Goal: Task Accomplishment & Management: Manage account settings

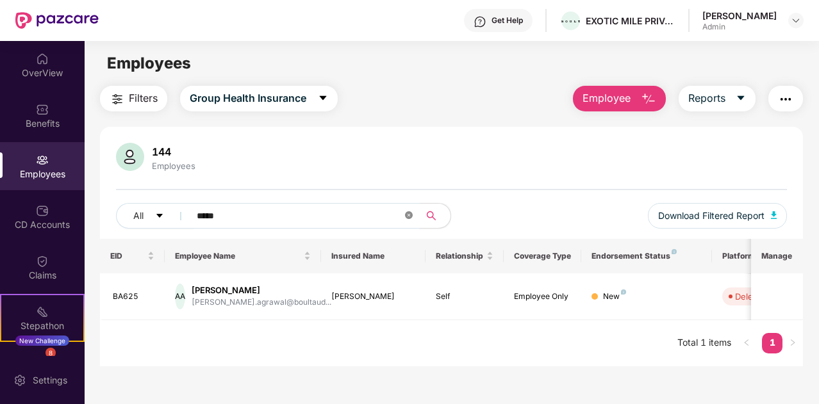
click at [405, 218] on icon "close-circle" at bounding box center [409, 216] width 8 height 8
type input "*"
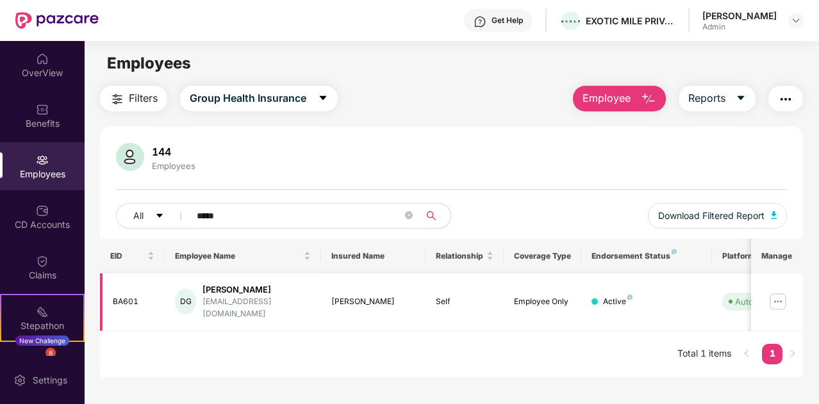
type input "*****"
click at [773, 295] on img at bounding box center [778, 302] width 21 height 21
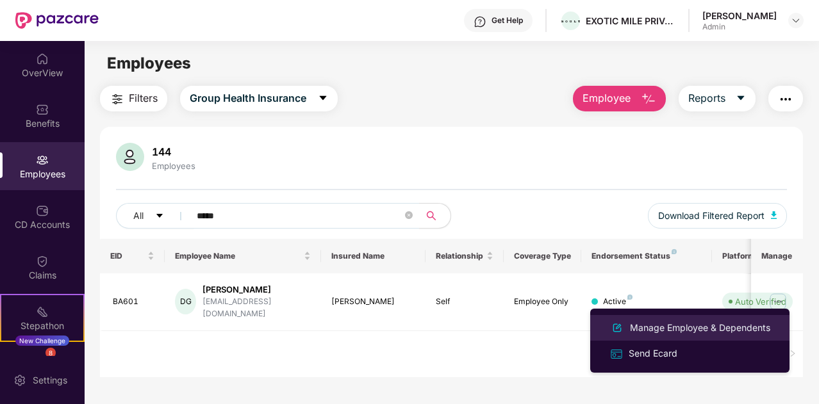
click at [687, 322] on div "Manage Employee & Dependents" at bounding box center [701, 328] width 146 height 14
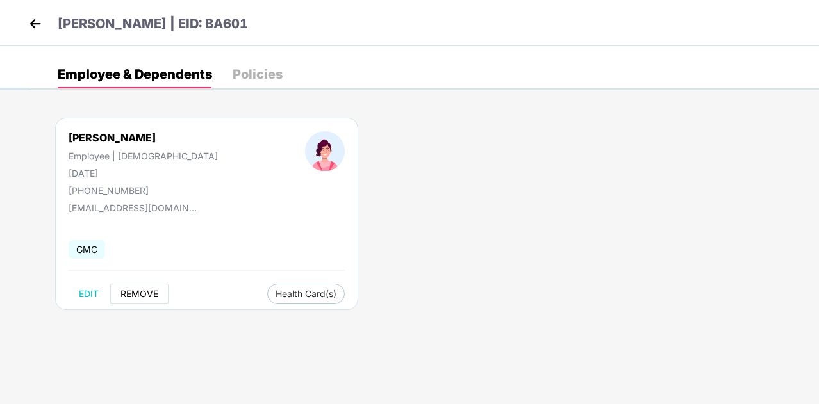
click at [142, 302] on button "REMOVE" at bounding box center [139, 294] width 58 height 21
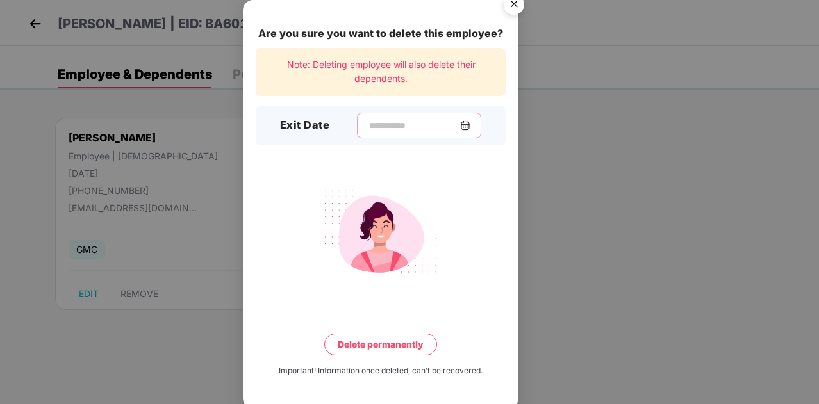
click at [460, 119] on input at bounding box center [414, 125] width 92 height 13
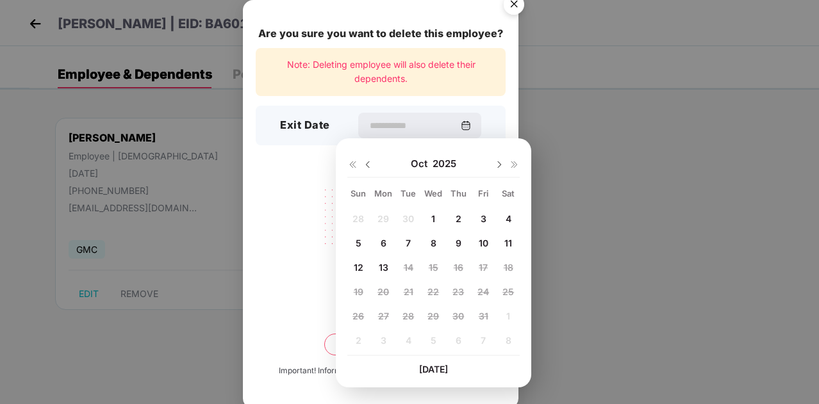
click at [372, 162] on img at bounding box center [368, 165] width 10 height 10
click at [387, 298] on div "22" at bounding box center [383, 291] width 19 height 19
type input "**********"
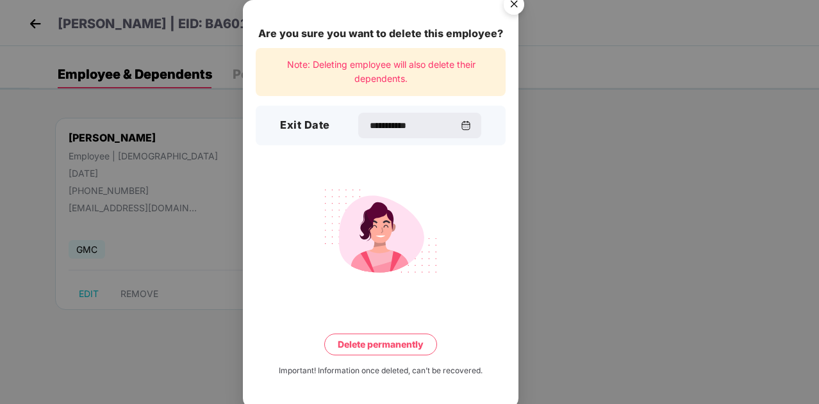
click at [397, 337] on button "Delete permanently" at bounding box center [380, 345] width 113 height 22
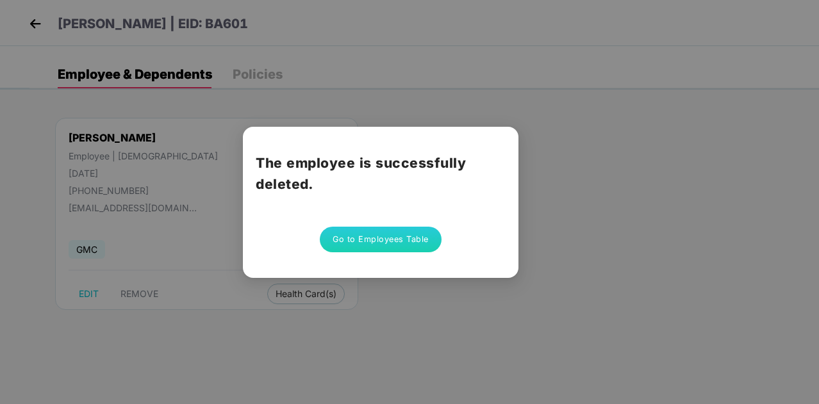
click at [410, 247] on button "Go to Employees Table" at bounding box center [381, 240] width 122 height 26
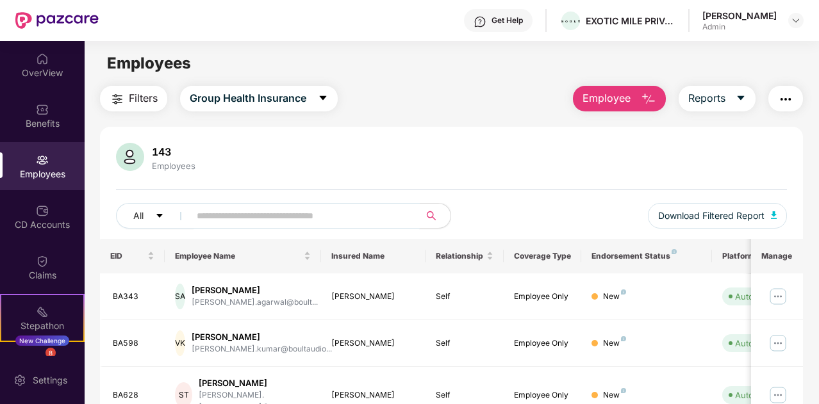
click at [263, 219] on input "text" at bounding box center [300, 215] width 206 height 19
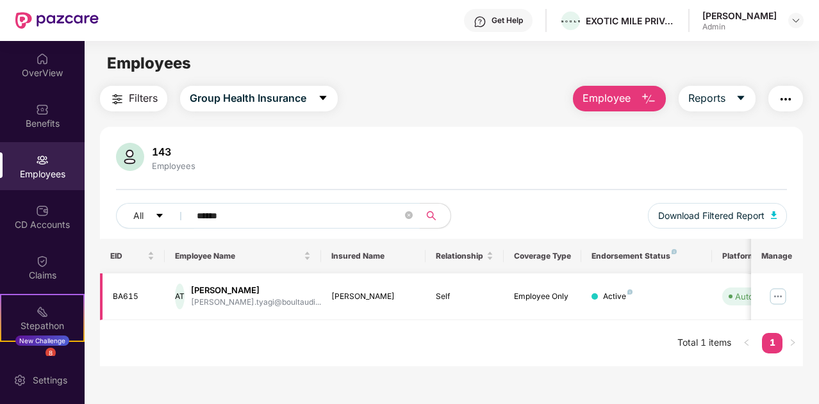
type input "******"
click at [782, 303] on img at bounding box center [778, 297] width 21 height 21
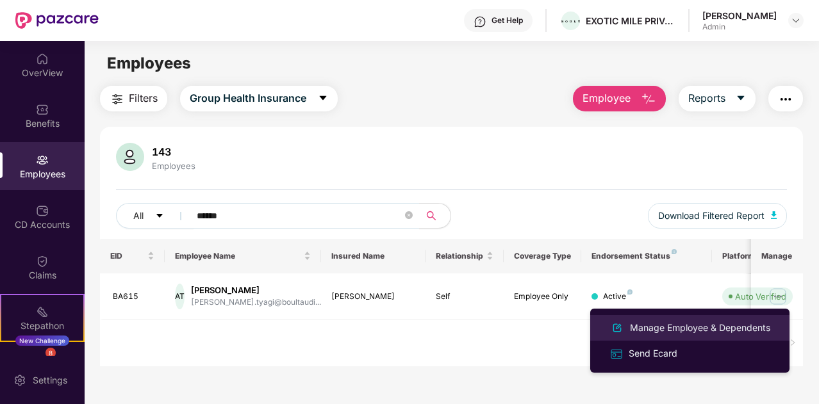
click at [656, 321] on div "Manage Employee & Dependents" at bounding box center [701, 328] width 146 height 14
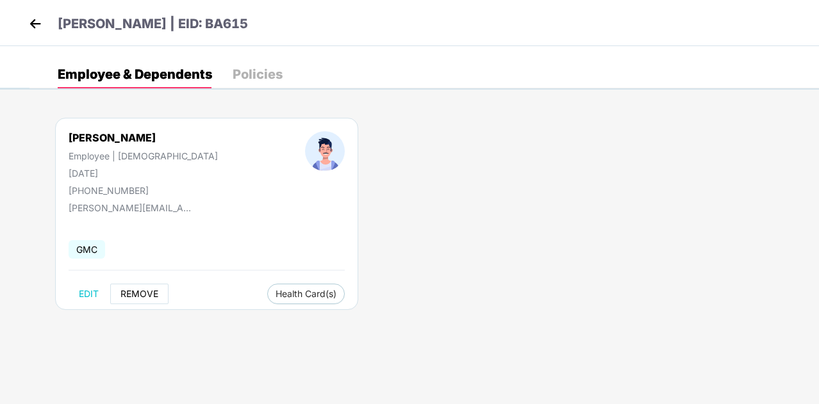
click at [140, 290] on span "REMOVE" at bounding box center [140, 294] width 38 height 10
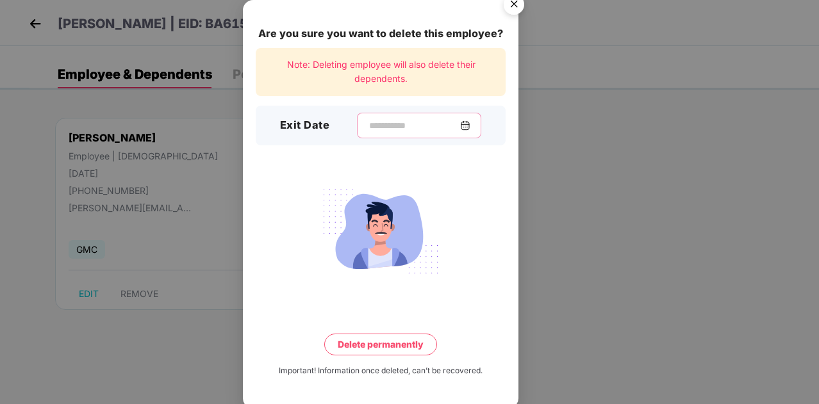
click at [460, 131] on input at bounding box center [414, 125] width 92 height 13
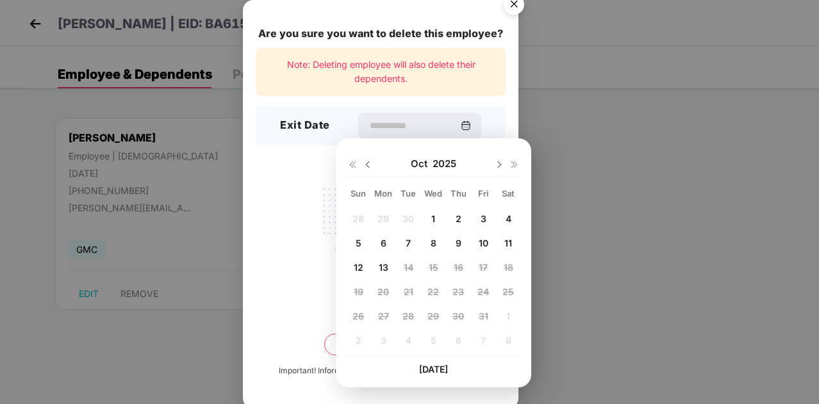
click at [364, 167] on img at bounding box center [368, 165] width 10 height 10
click at [491, 289] on div "26" at bounding box center [483, 291] width 19 height 19
type input "**********"
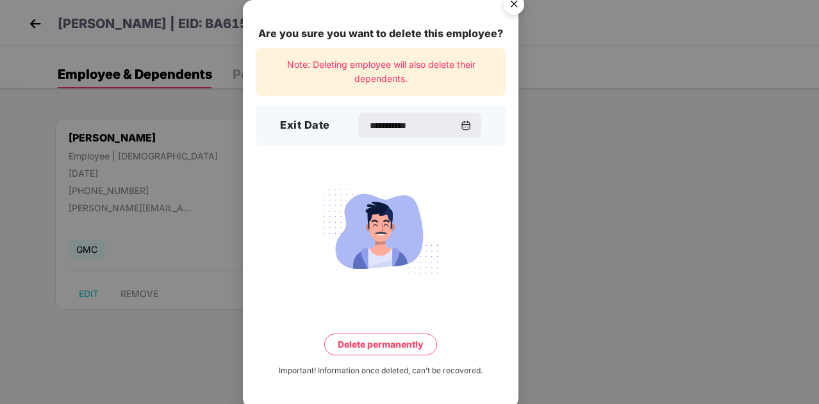
click at [412, 338] on button "Delete permanently" at bounding box center [380, 345] width 113 height 22
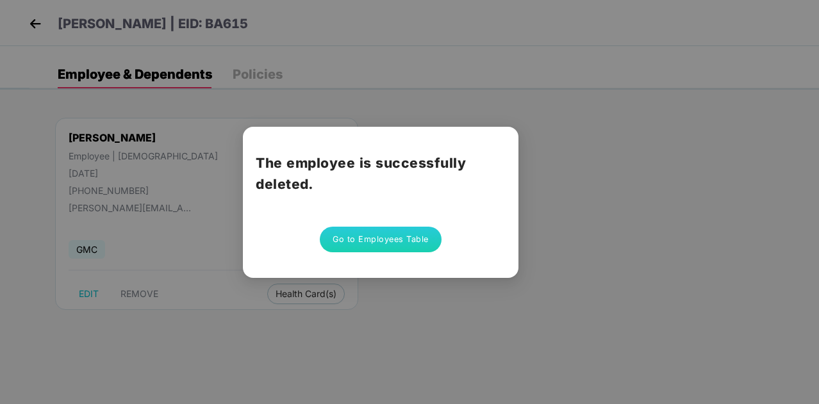
click at [397, 236] on button "Go to Employees Table" at bounding box center [381, 240] width 122 height 26
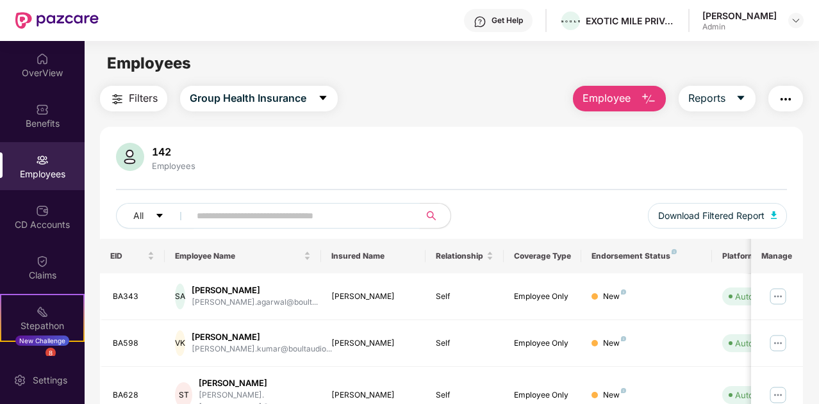
click at [277, 215] on input "text" at bounding box center [300, 215] width 206 height 19
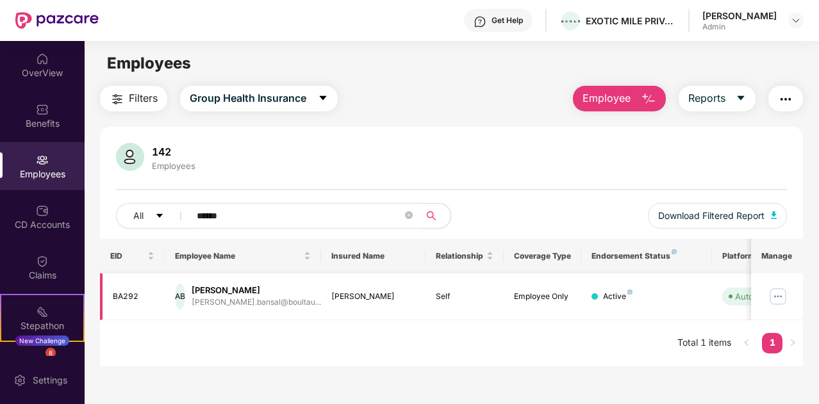
type input "******"
click at [783, 292] on img at bounding box center [778, 297] width 21 height 21
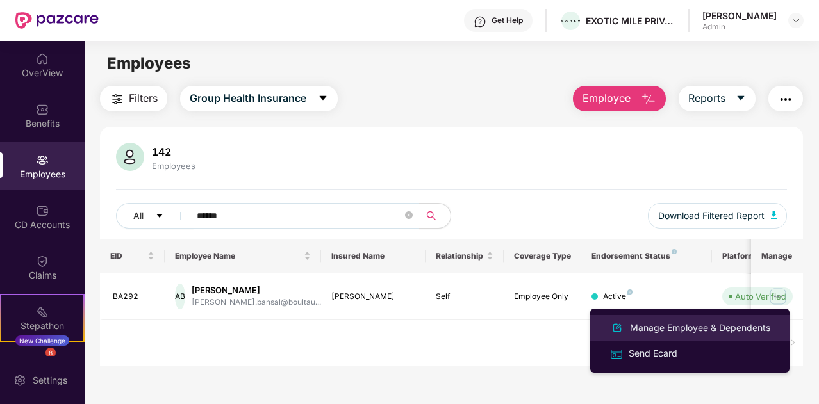
click at [714, 327] on div "Manage Employee & Dependents" at bounding box center [701, 328] width 146 height 14
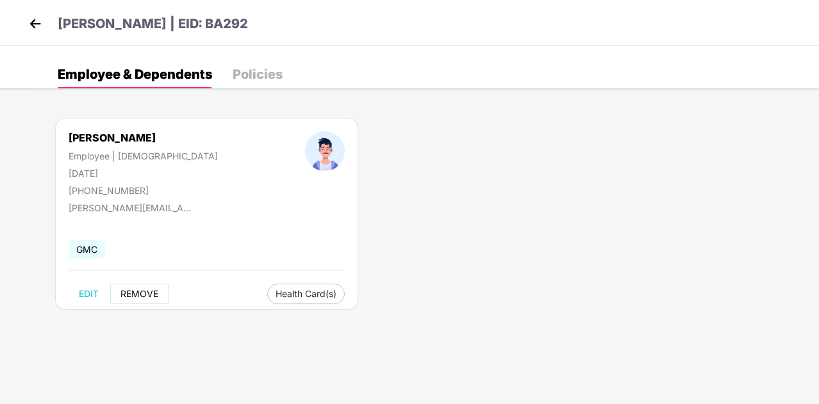
click at [151, 295] on span "REMOVE" at bounding box center [140, 294] width 38 height 10
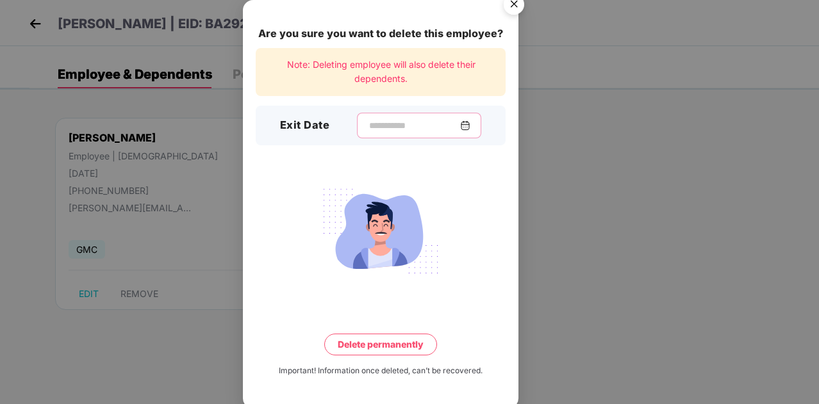
click at [450, 128] on input at bounding box center [414, 125] width 92 height 13
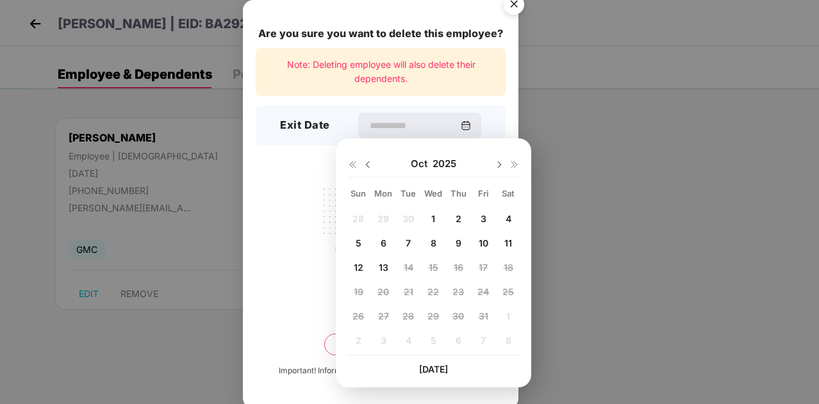
click at [365, 166] on img at bounding box center [368, 165] width 10 height 10
click at [479, 292] on span "26" at bounding box center [484, 292] width 12 height 11
type input "**********"
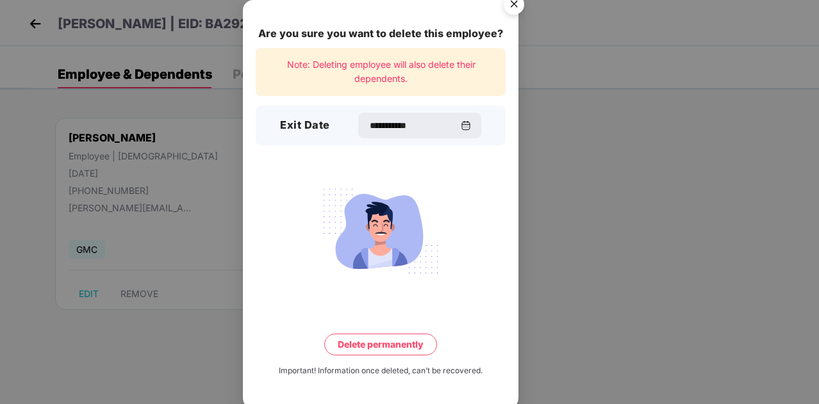
click at [404, 342] on button "Delete permanently" at bounding box center [380, 345] width 113 height 22
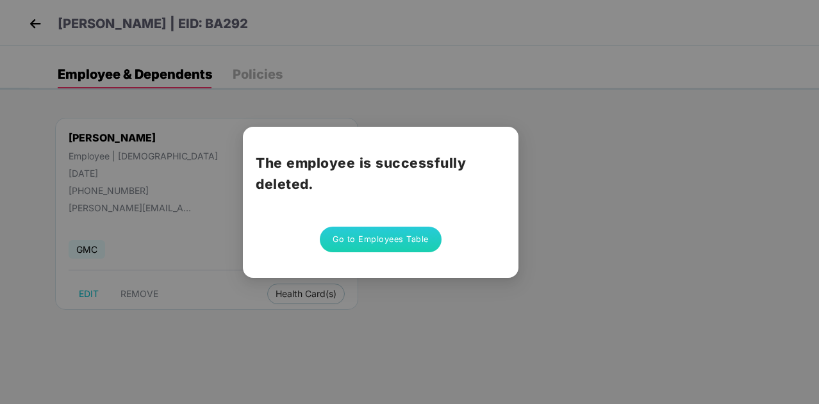
click at [384, 249] on button "Go to Employees Table" at bounding box center [381, 240] width 122 height 26
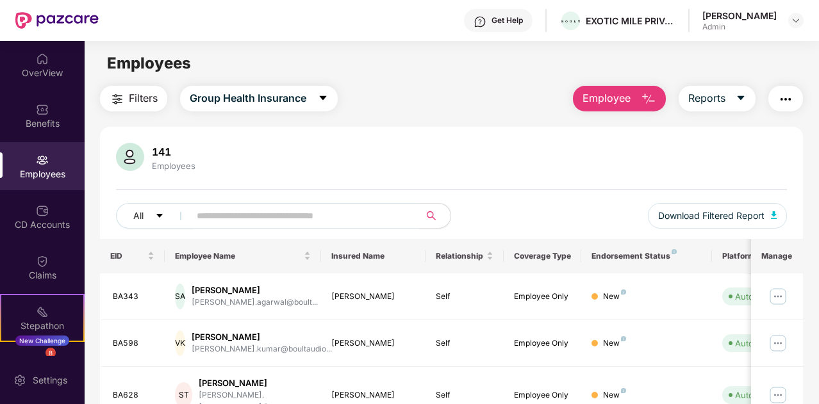
click at [267, 228] on span at bounding box center [300, 216] width 238 height 26
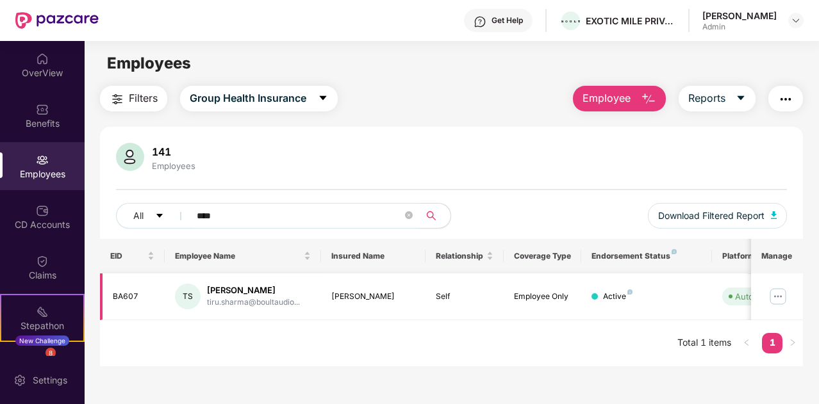
type input "****"
click at [776, 292] on img at bounding box center [778, 297] width 21 height 21
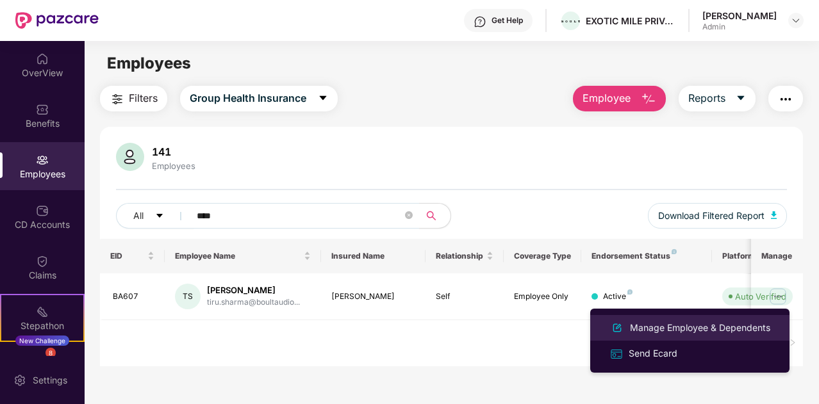
click at [688, 333] on div "Manage Employee & Dependents" at bounding box center [701, 328] width 146 height 14
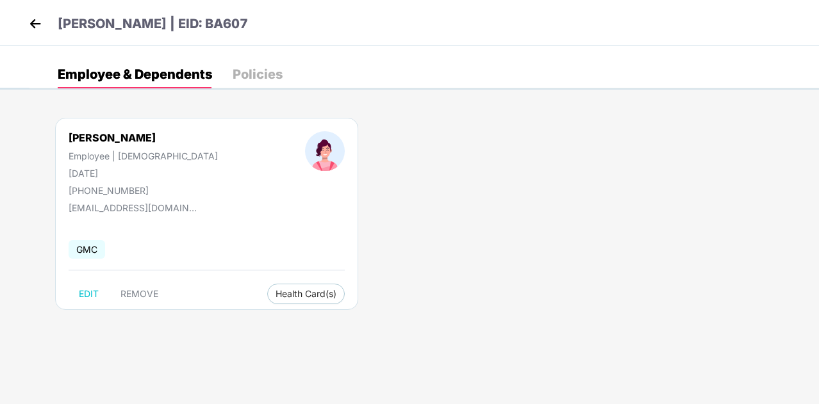
click at [139, 282] on div "[PERSON_NAME] Employee | [DEMOGRAPHIC_DATA] [DATE] [PHONE_NUMBER] [EMAIL_ADDRES…" at bounding box center [206, 214] width 303 height 192
click at [144, 289] on span "REMOVE" at bounding box center [140, 294] width 38 height 10
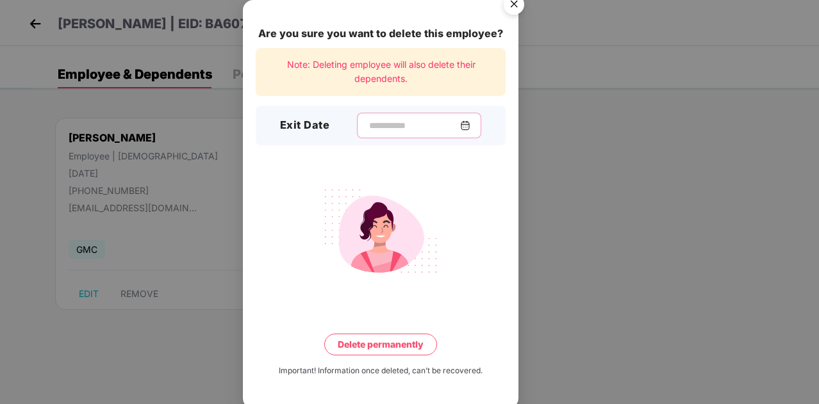
click at [386, 122] on input at bounding box center [414, 125] width 92 height 13
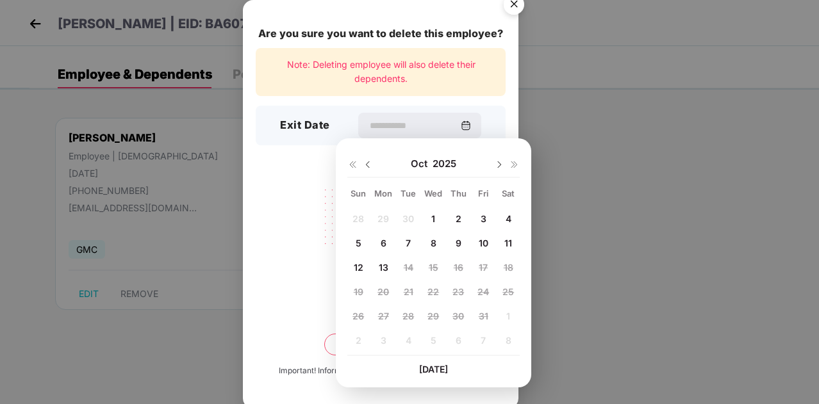
click at [367, 162] on img at bounding box center [368, 165] width 10 height 10
click at [485, 292] on span "26" at bounding box center [484, 292] width 12 height 11
type input "**********"
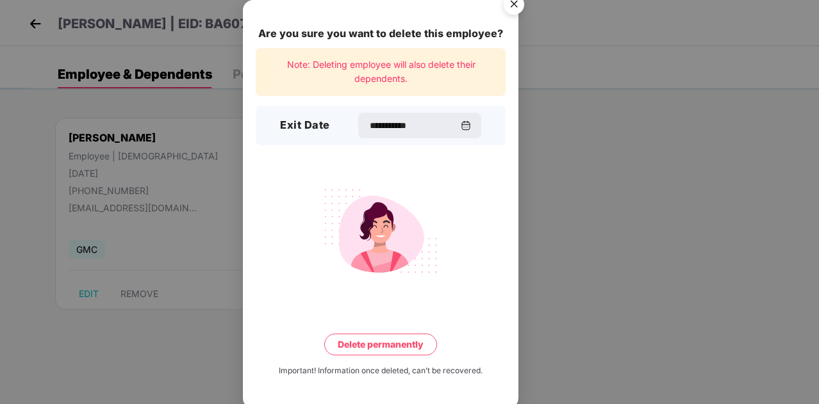
click at [412, 345] on button "Delete permanently" at bounding box center [380, 345] width 113 height 22
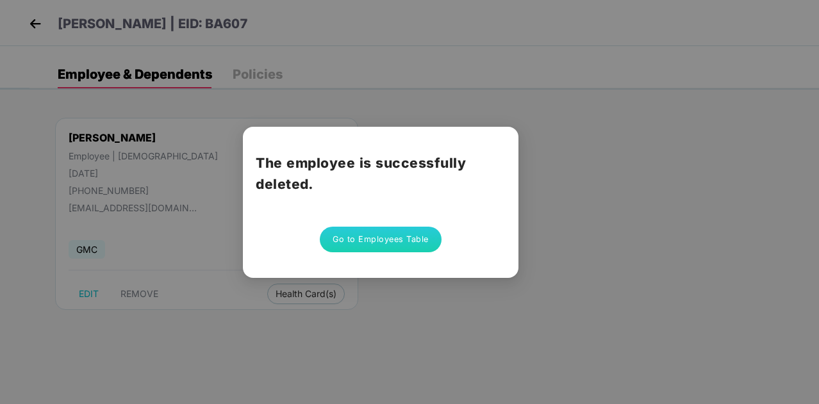
click at [381, 229] on button "Go to Employees Table" at bounding box center [381, 240] width 122 height 26
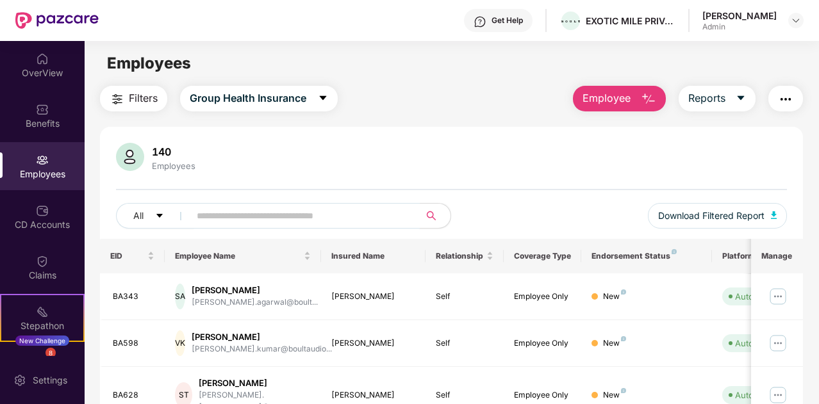
click at [242, 213] on input "text" at bounding box center [300, 215] width 206 height 19
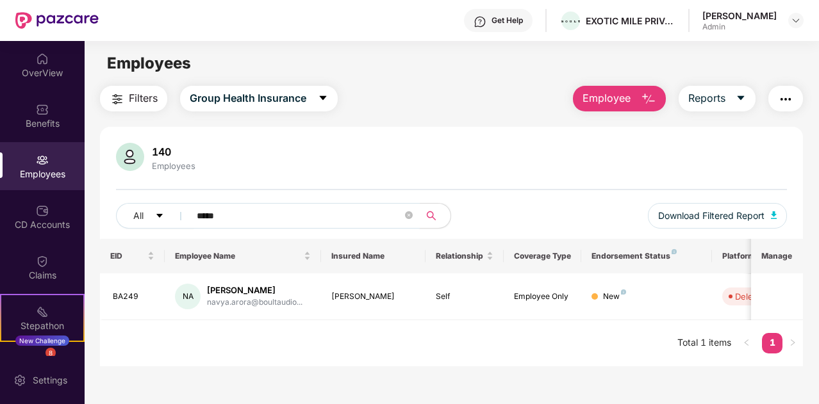
type input "*****"
click at [410, 218] on span "*****" at bounding box center [300, 216] width 238 height 26
click at [410, 218] on icon "close-circle" at bounding box center [409, 216] width 8 height 8
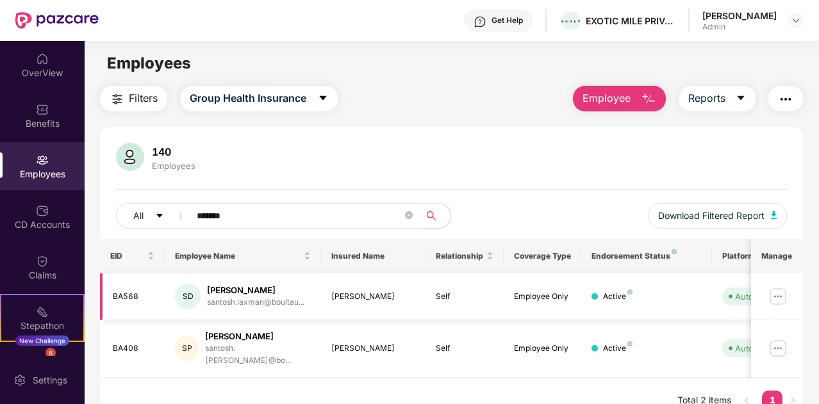
type input "*******"
click at [779, 295] on img at bounding box center [778, 297] width 21 height 21
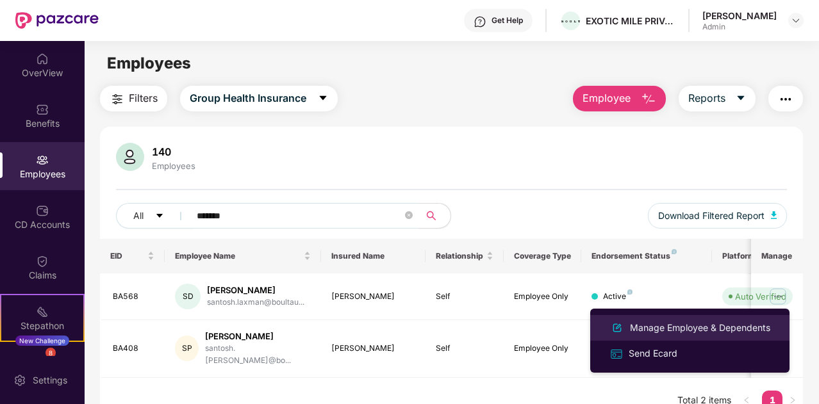
click at [721, 321] on div "Manage Employee & Dependents" at bounding box center [701, 328] width 146 height 14
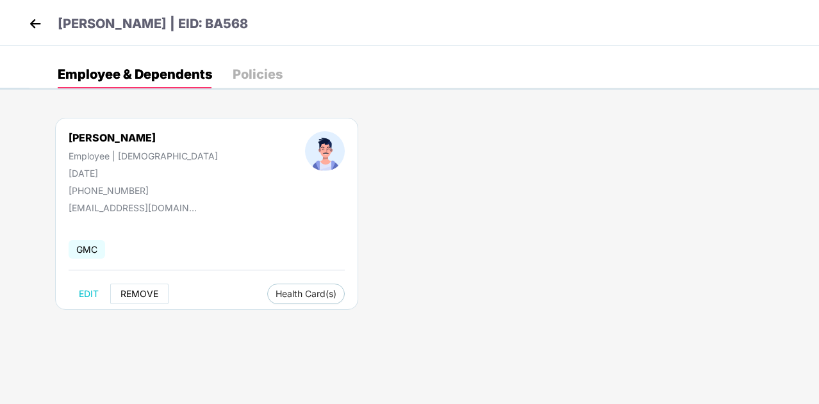
click at [158, 292] on button "REMOVE" at bounding box center [139, 294] width 58 height 21
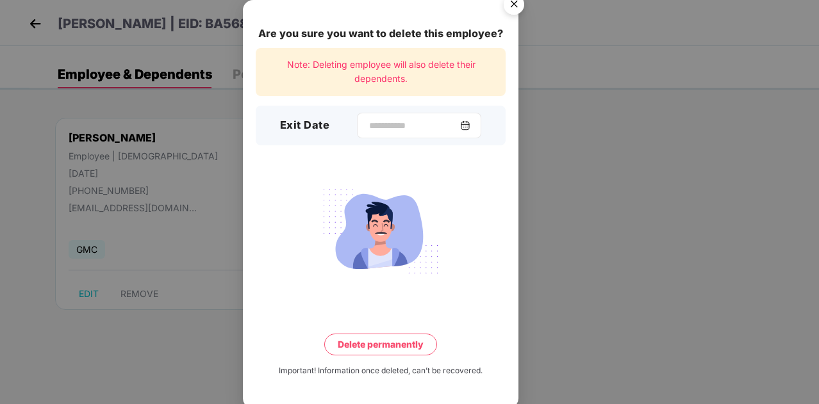
click at [474, 116] on div at bounding box center [419, 126] width 124 height 26
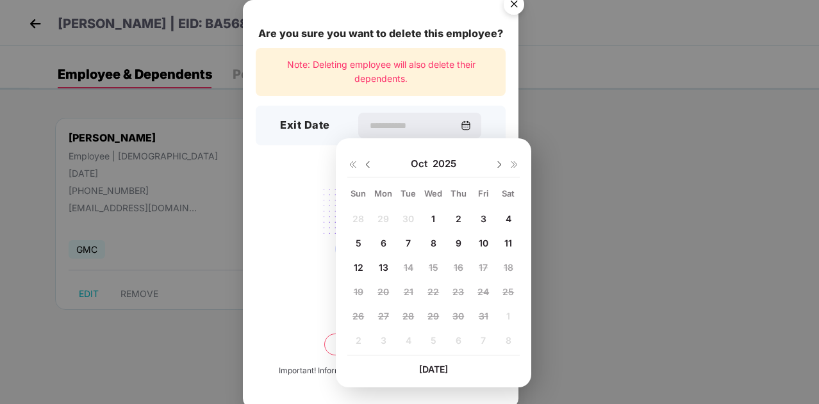
click at [479, 243] on span "10" at bounding box center [484, 243] width 10 height 11
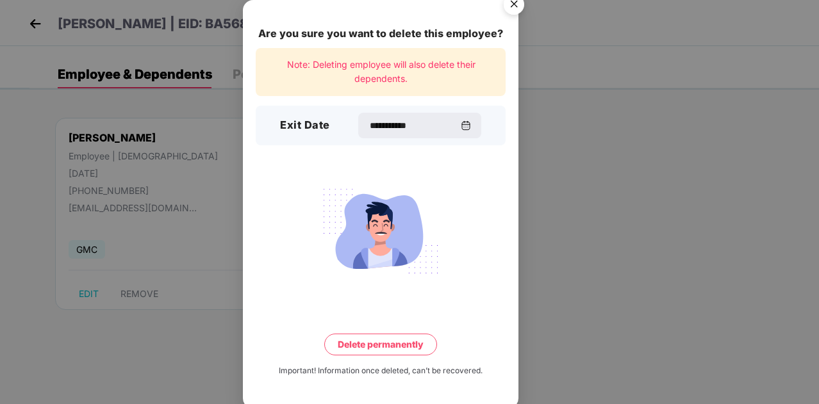
type input "**********"
click at [404, 344] on button "Delete permanently" at bounding box center [380, 345] width 113 height 22
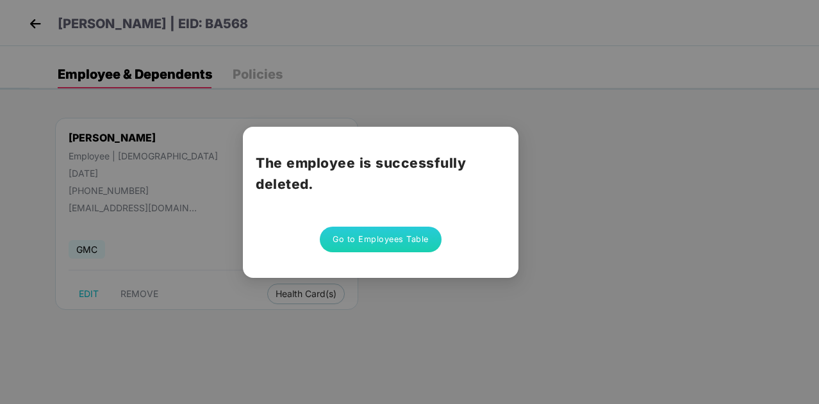
click at [395, 244] on button "Go to Employees Table" at bounding box center [381, 240] width 122 height 26
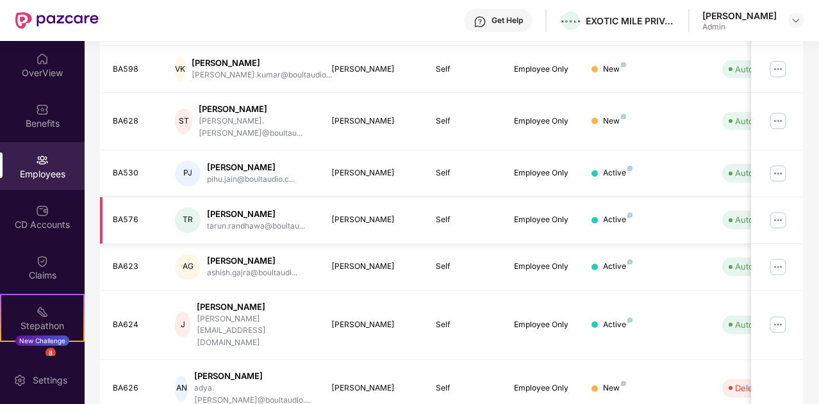
scroll to position [380, 0]
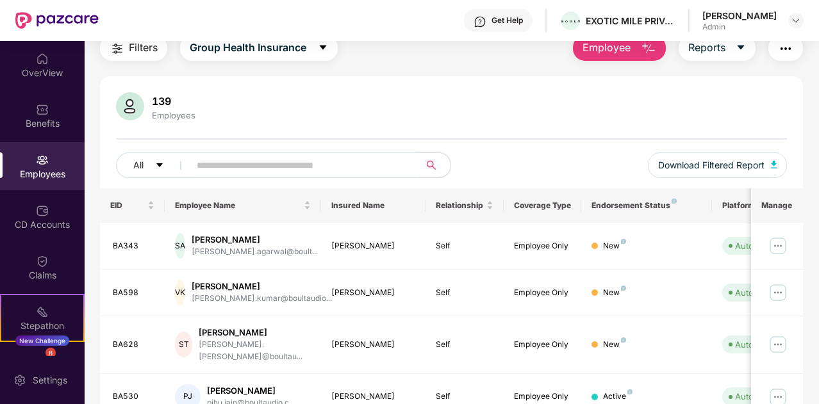
scroll to position [0, 0]
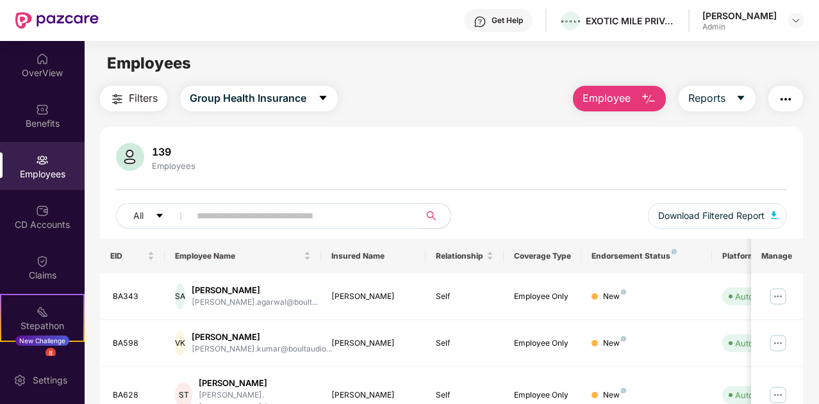
click at [533, 87] on div "Filters Group Health Insurance Employee Reports" at bounding box center [451, 99] width 703 height 26
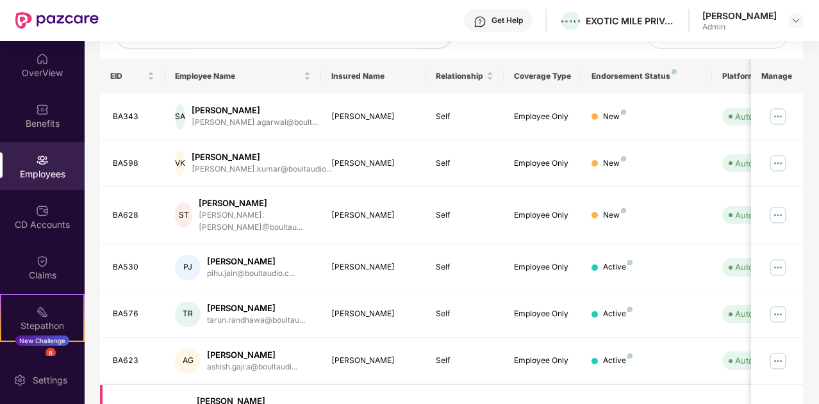
scroll to position [380, 0]
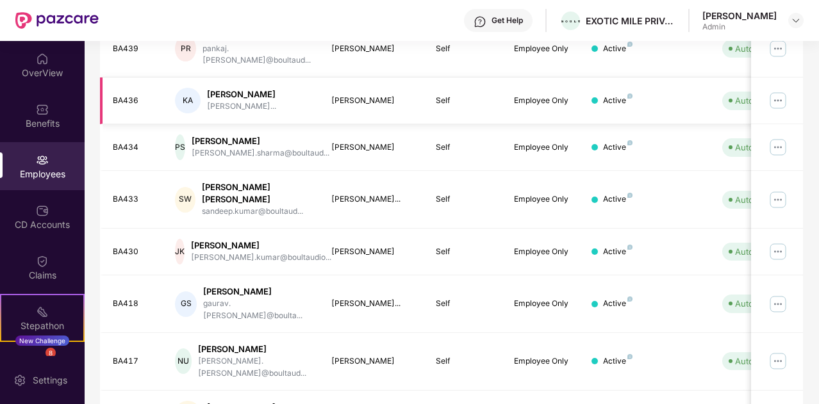
scroll to position [391, 0]
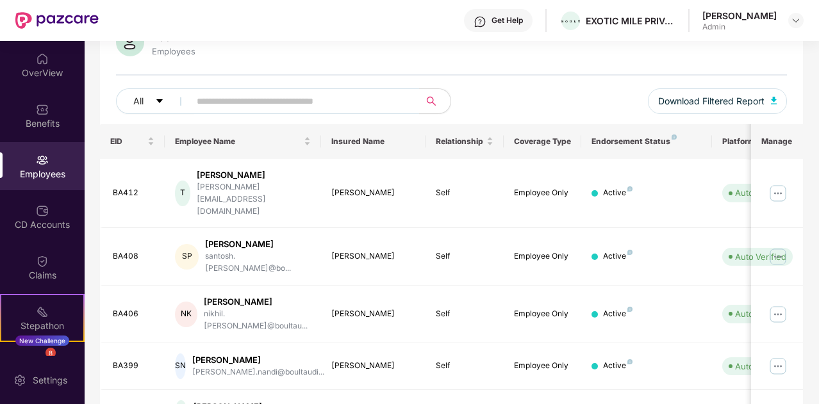
scroll to position [380, 0]
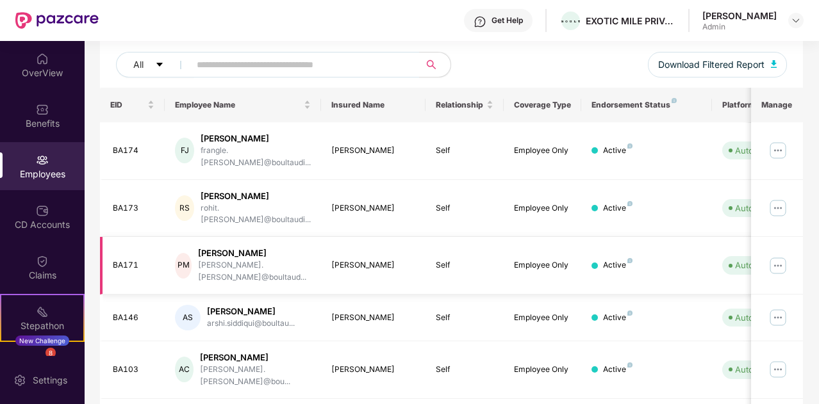
scroll to position [287, 0]
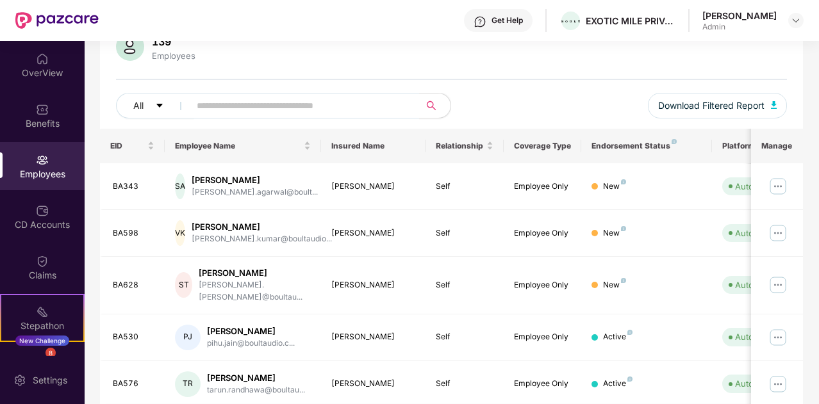
scroll to position [0, 0]
